Goal: Task Accomplishment & Management: Manage account settings

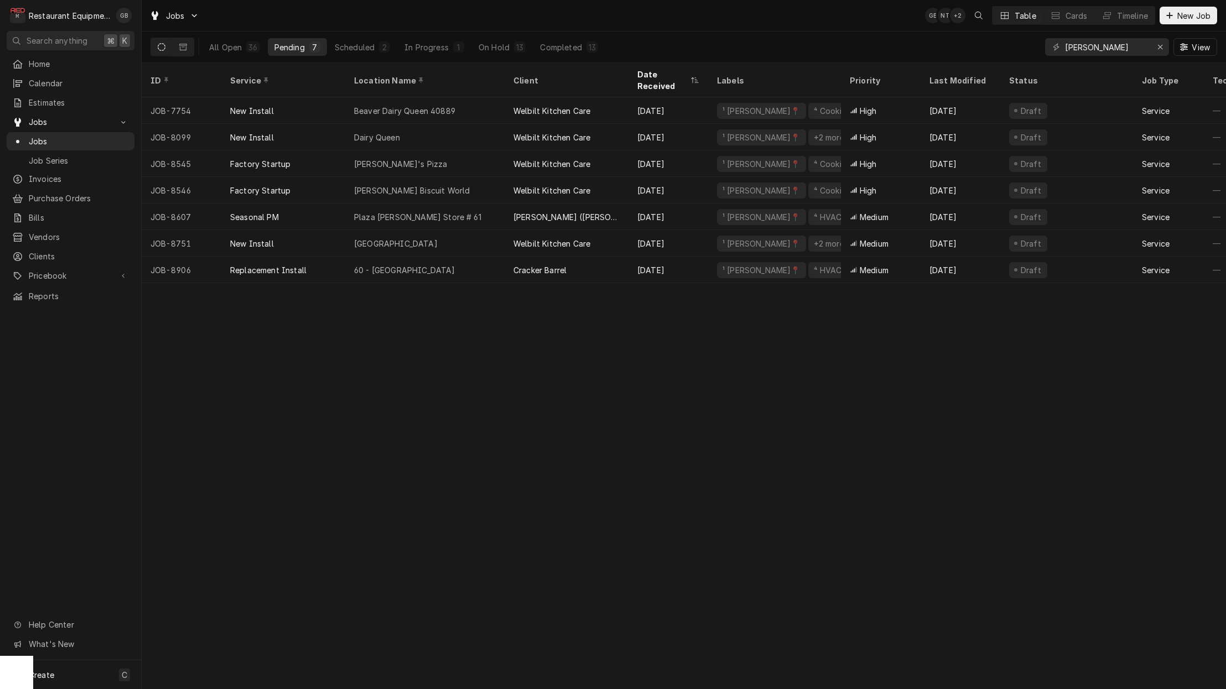
click at [355, 48] on div "Scheduled" at bounding box center [355, 47] width 40 height 12
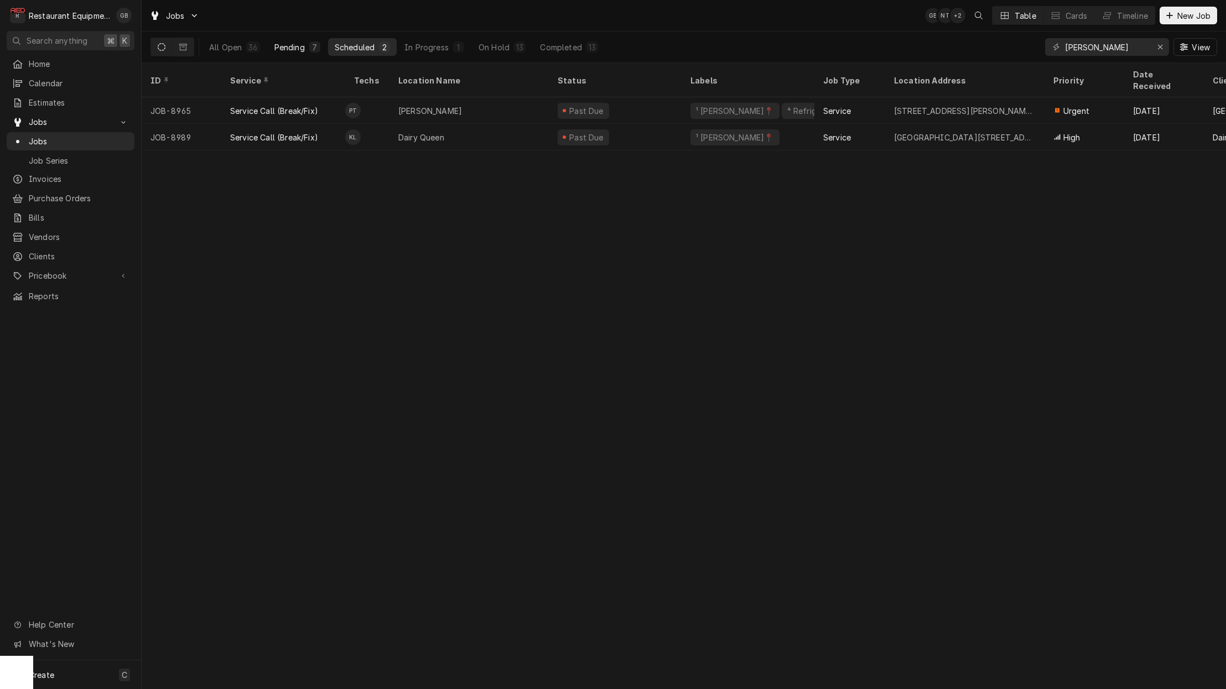
drag, startPoint x: 0, startPoint y: 0, endPoint x: 308, endPoint y: 46, distance: 311.6
click at [309, 46] on div "7" at bounding box center [314, 46] width 11 height 11
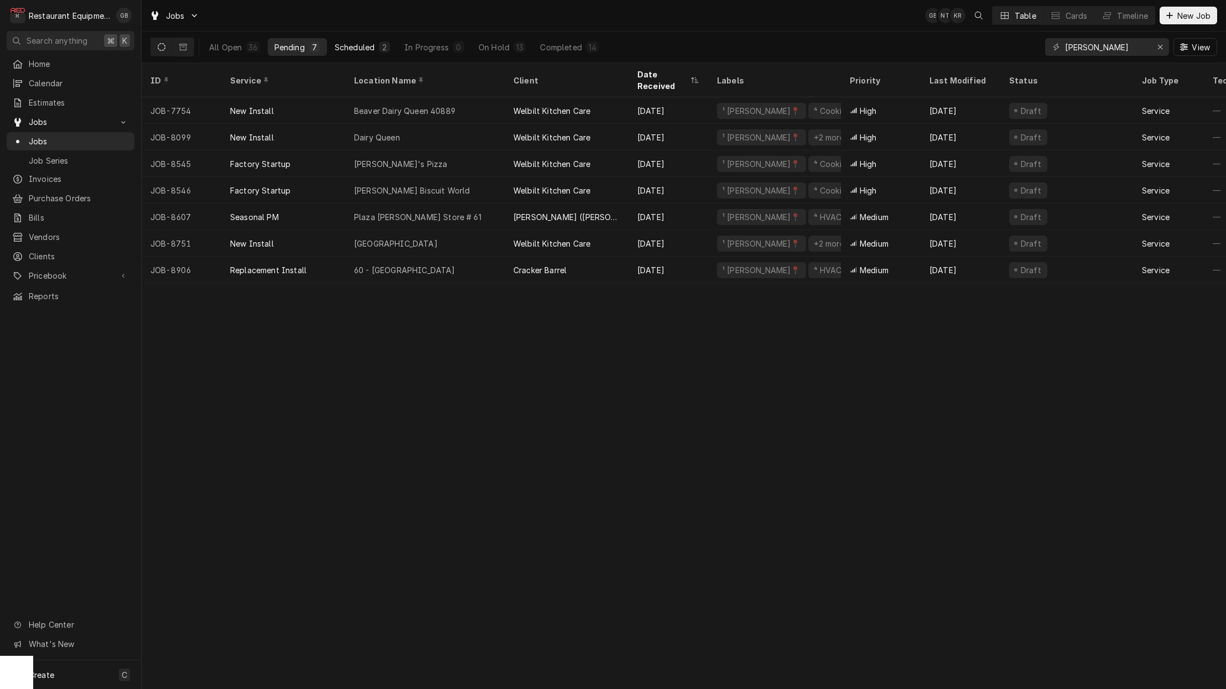
scroll to position [-1, -1]
click at [373, 46] on div "Scheduled" at bounding box center [355, 47] width 40 height 12
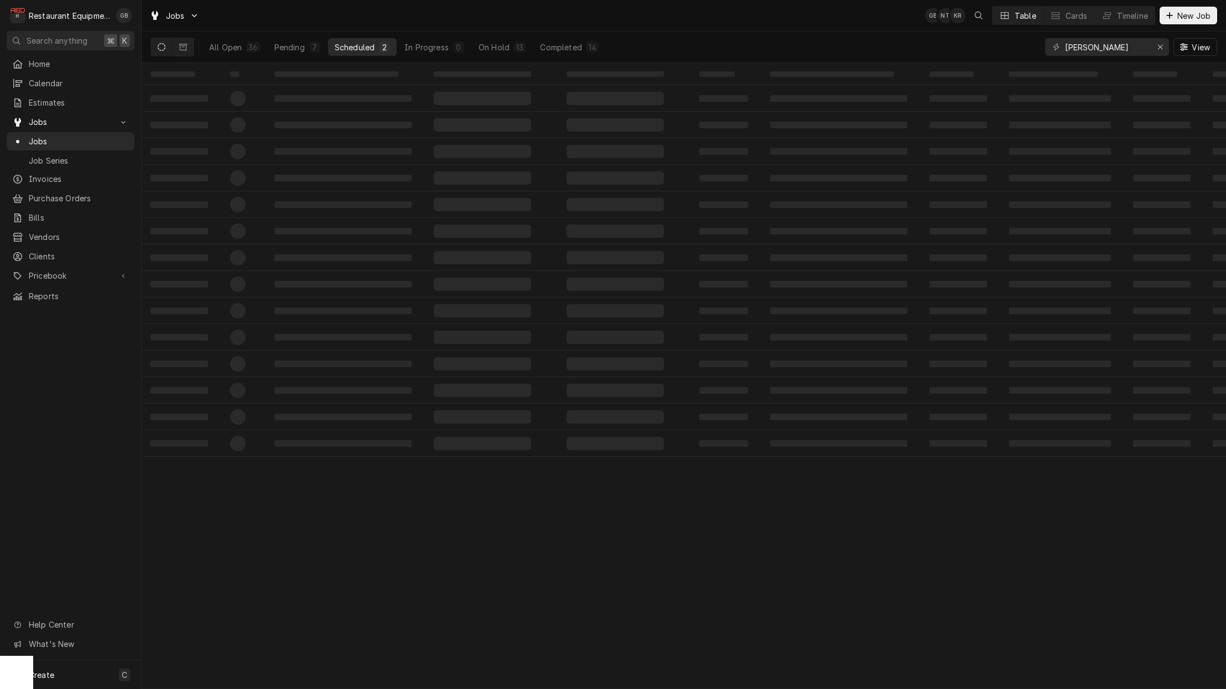
scroll to position [0, 0]
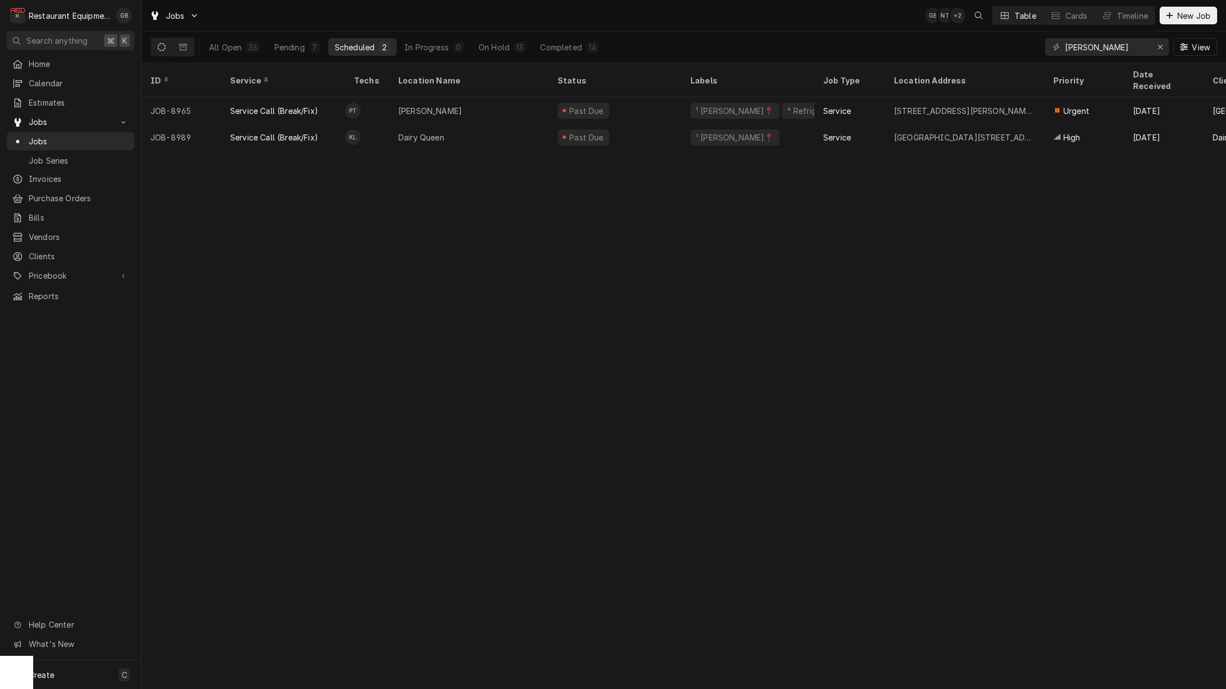
click at [514, 44] on div "13" at bounding box center [520, 46] width 12 height 11
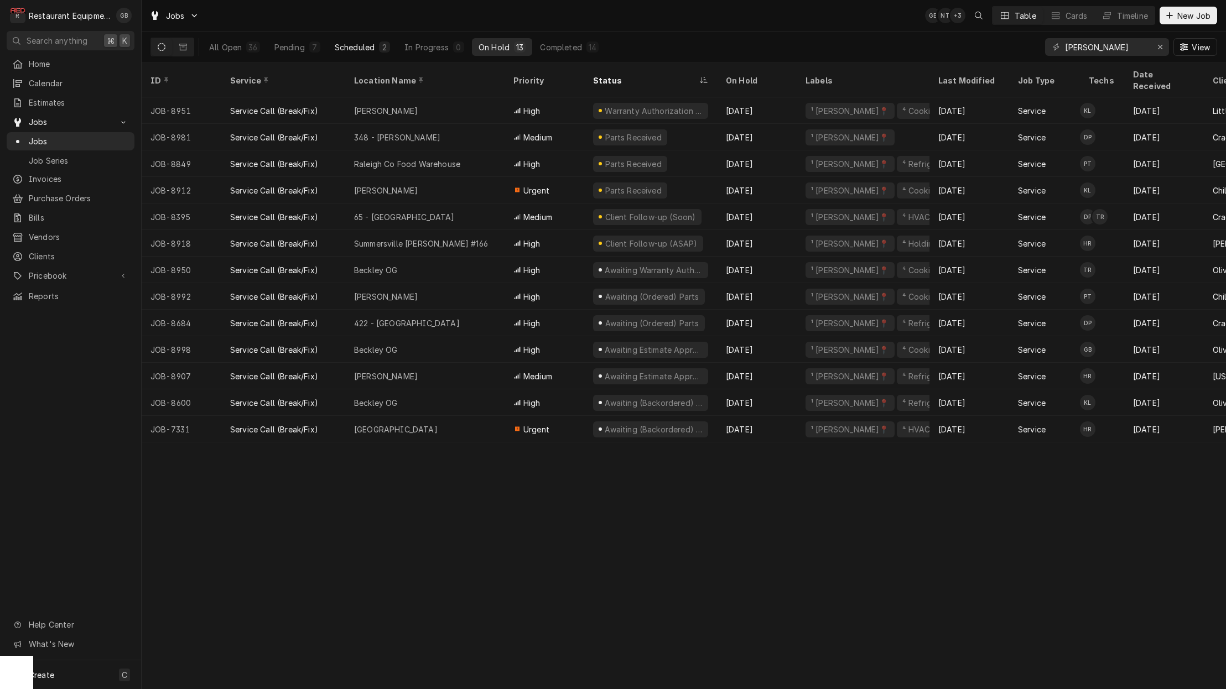
click at [460, 98] on div "[PERSON_NAME]" at bounding box center [424, 110] width 159 height 27
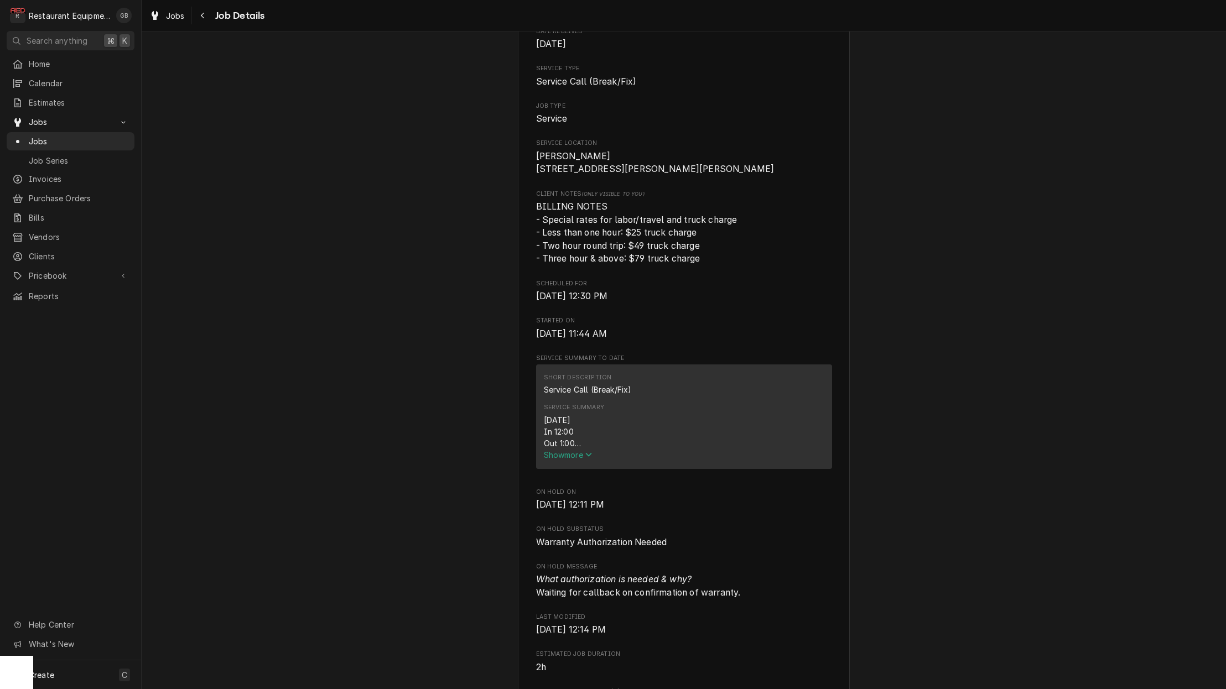
scroll to position [160, 0]
click at [563, 456] on span "Show more" at bounding box center [568, 453] width 49 height 9
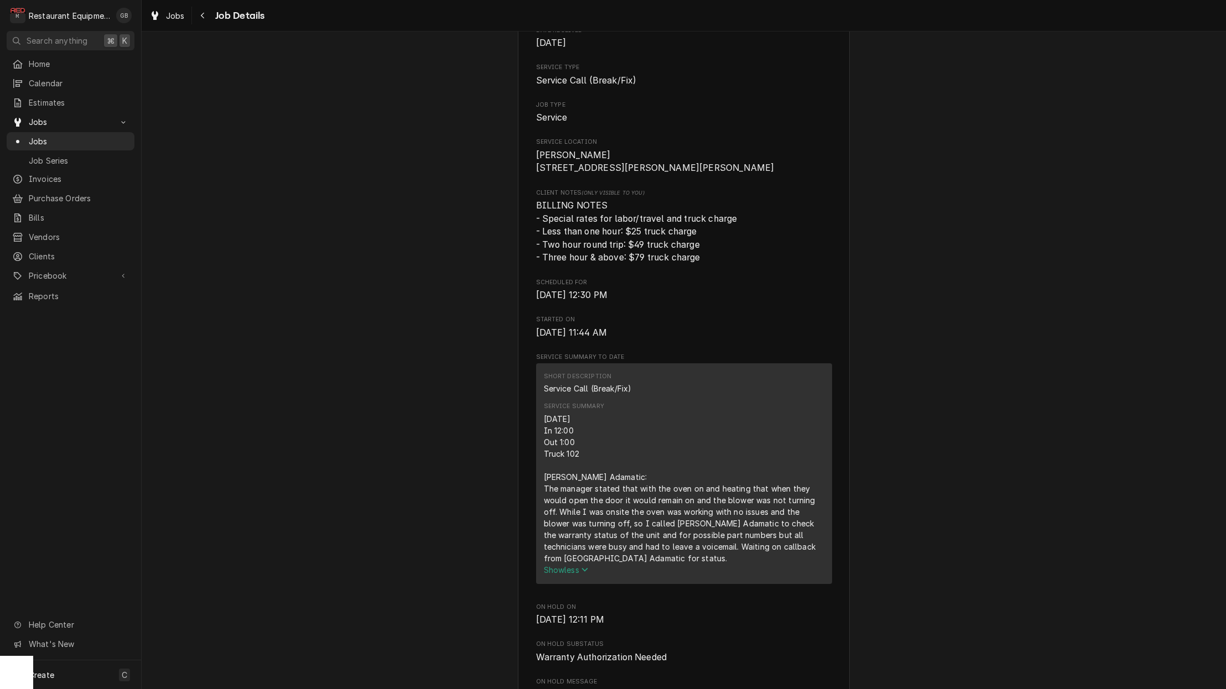
click at [204, 19] on div "Navigate back" at bounding box center [202, 15] width 11 height 11
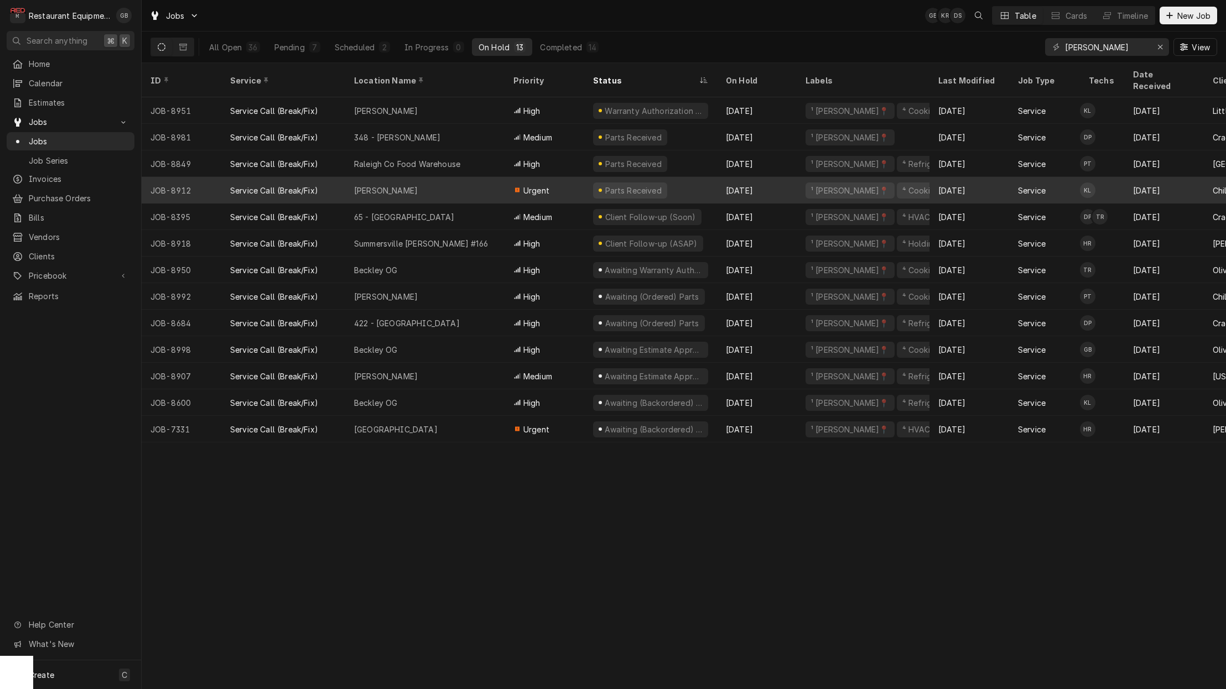
click at [409, 179] on div "[PERSON_NAME]" at bounding box center [424, 190] width 159 height 27
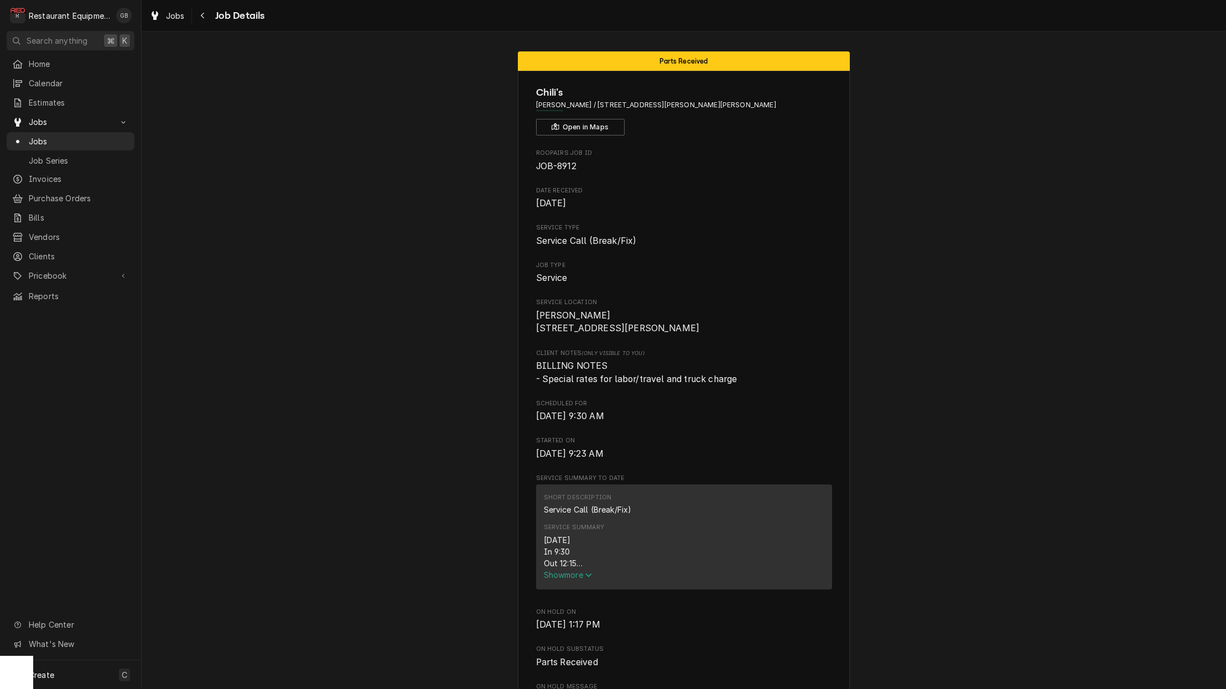
click at [206, 13] on div "Navigate back" at bounding box center [202, 15] width 11 height 11
